Goal: Information Seeking & Learning: Learn about a topic

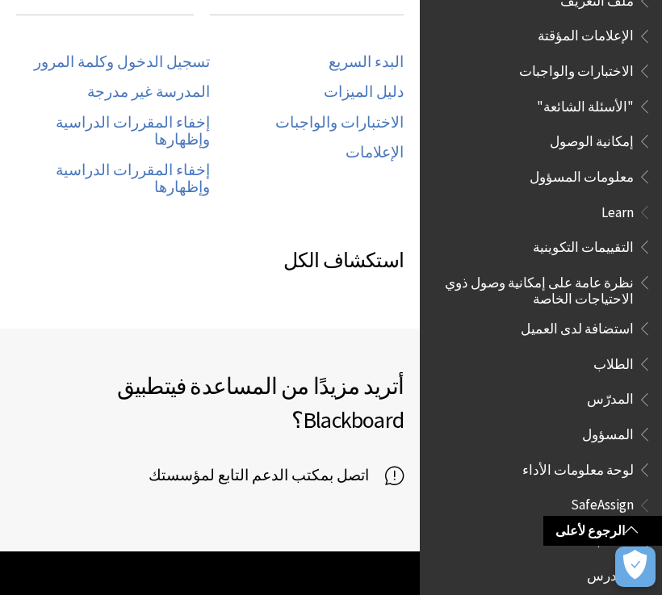
scroll to position [824, 0]
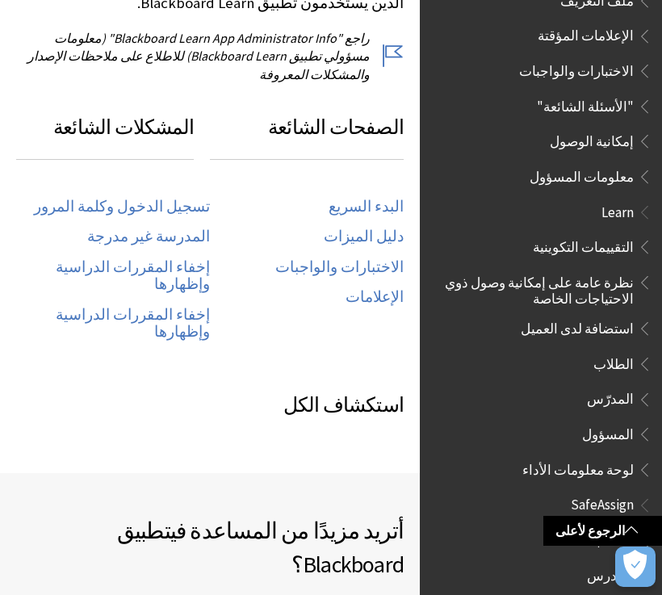
click at [201, 198] on link "تسجيل الدخول وكلمة المرور" at bounding box center [122, 207] width 176 height 19
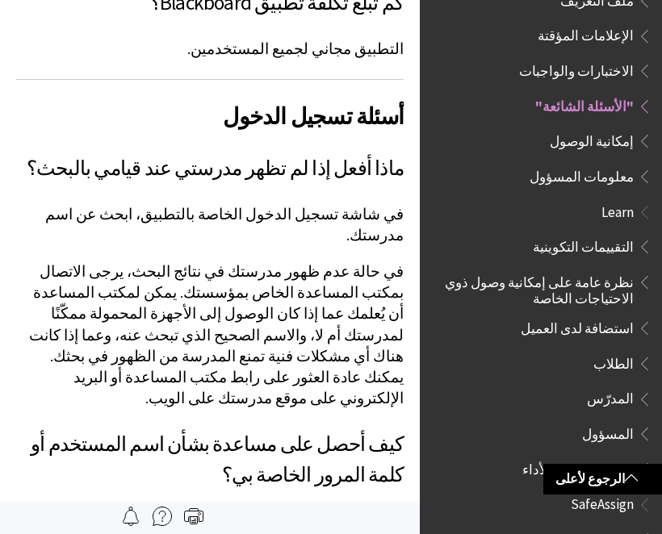
scroll to position [768, 0]
